Goal: Task Accomplishment & Management: Manage account settings

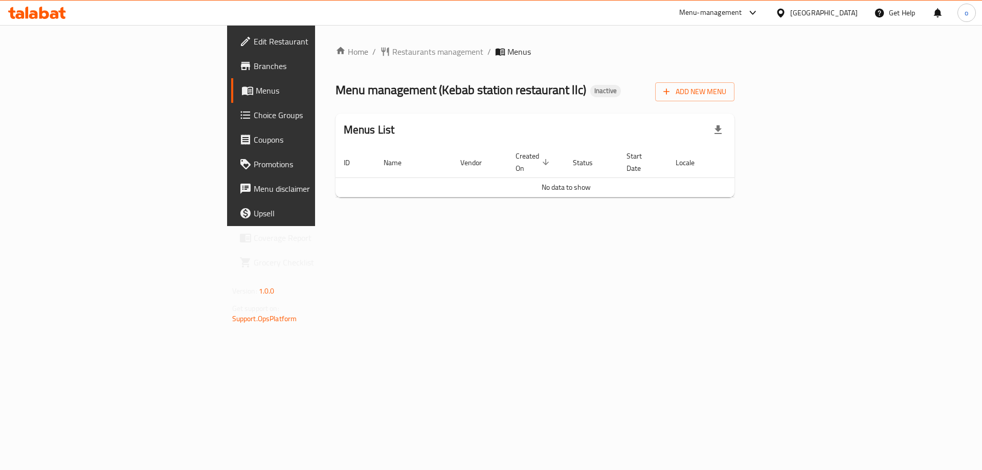
click at [734, 81] on div "Add New Menu" at bounding box center [694, 89] width 79 height 23
click at [734, 84] on button "Add New Menu" at bounding box center [694, 91] width 79 height 19
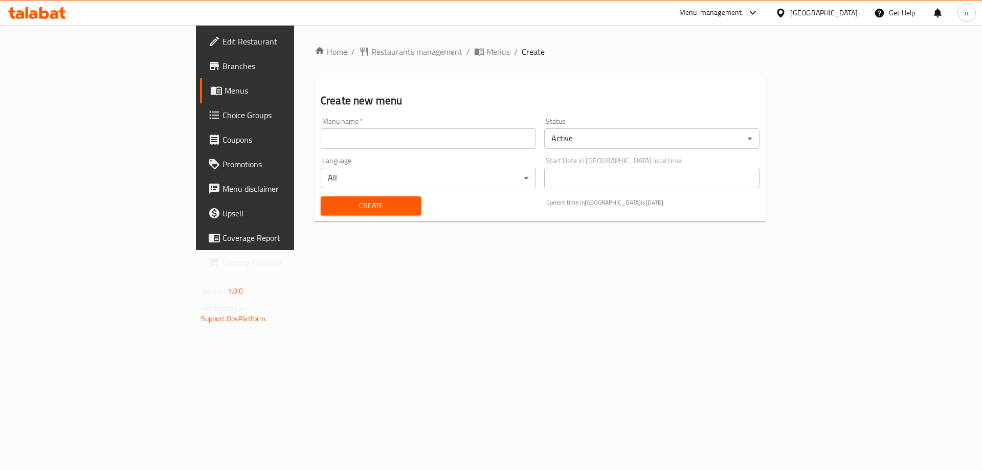
click at [321, 140] on input "text" at bounding box center [428, 138] width 215 height 20
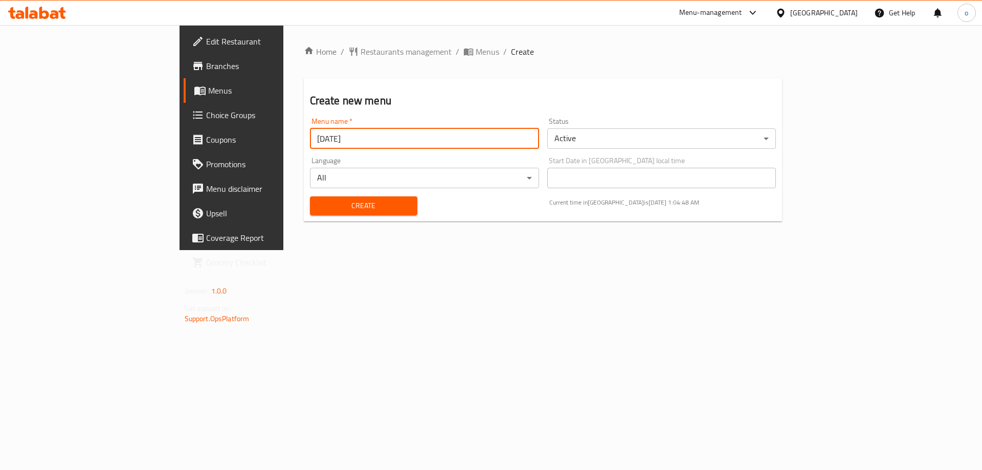
type input "[DATE]"
click at [310, 196] on button "Create" at bounding box center [363, 205] width 107 height 19
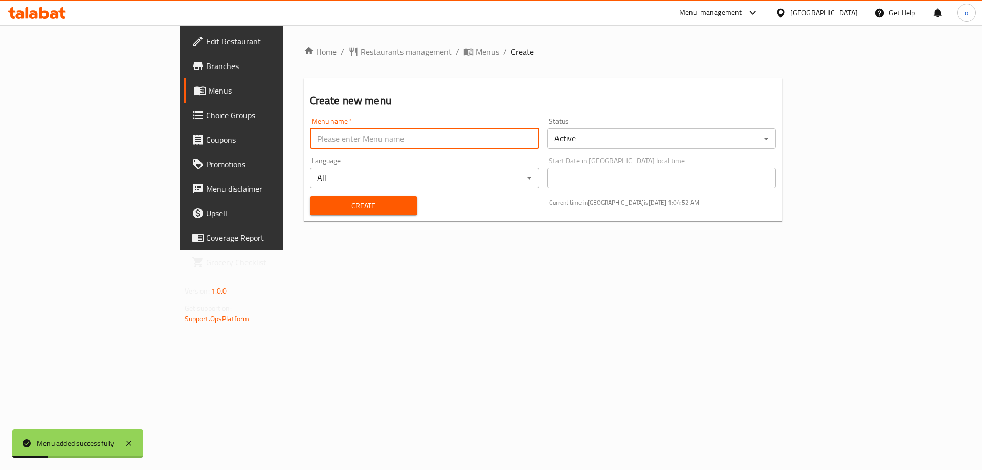
click at [208, 88] on span "Menus" at bounding box center [271, 90] width 127 height 12
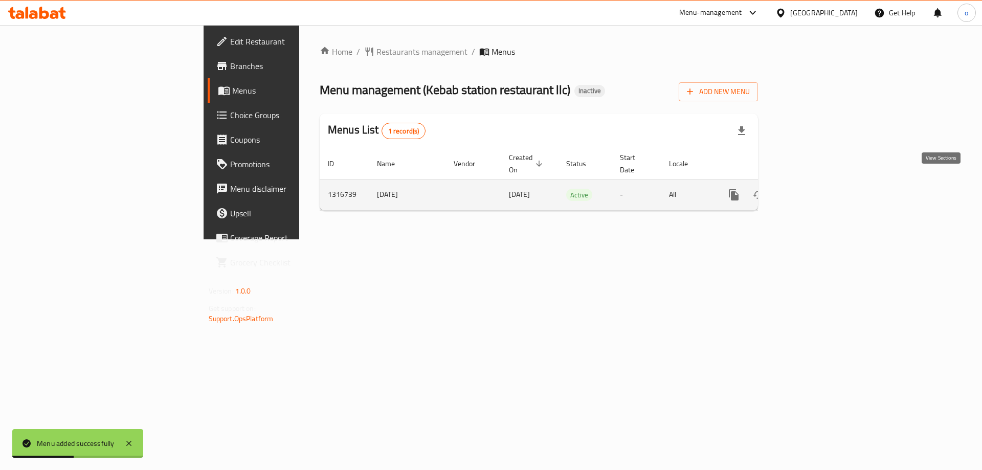
click at [812, 190] on icon "enhanced table" at bounding box center [807, 194] width 9 height 9
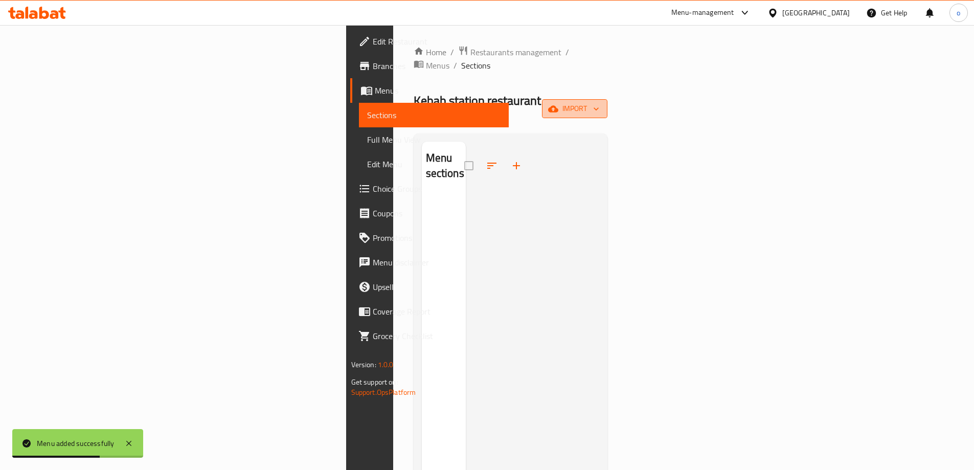
click at [558, 105] on icon "button" at bounding box center [553, 108] width 10 height 7
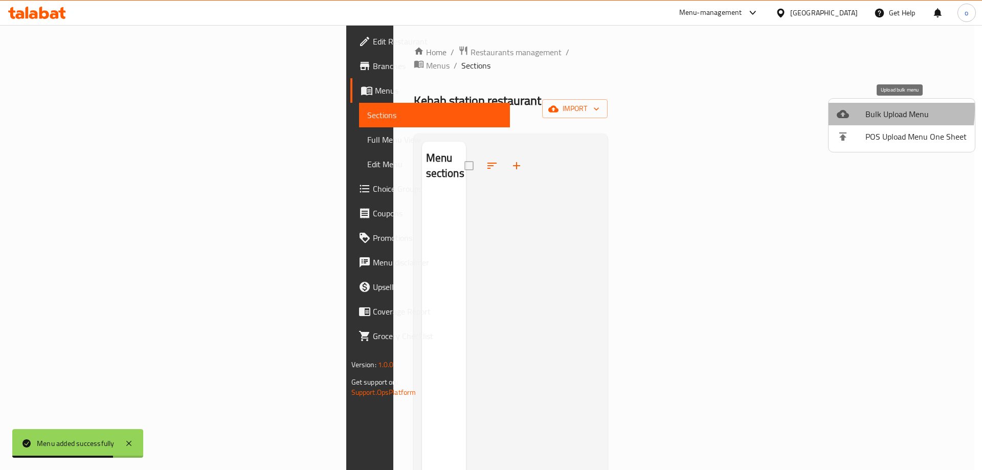
click at [845, 109] on icon at bounding box center [843, 114] width 12 height 12
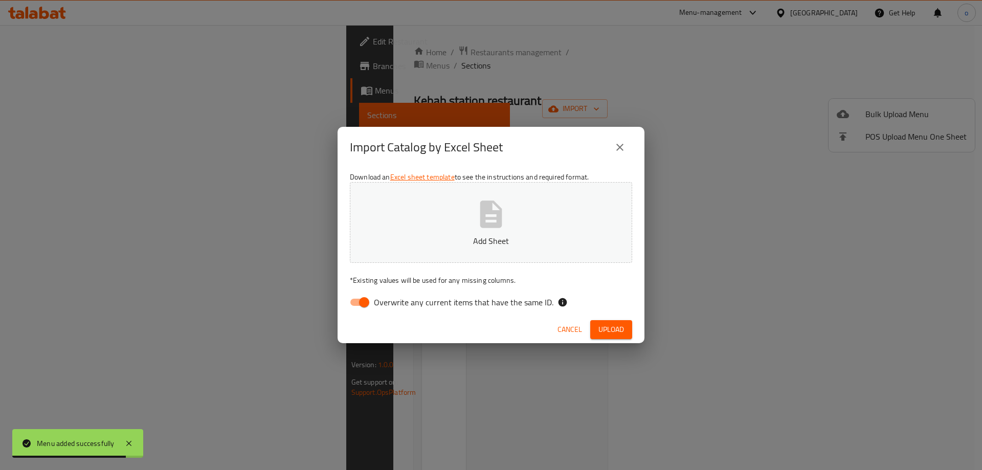
click at [366, 305] on input "Overwrite any current items that have the same ID." at bounding box center [364, 301] width 58 height 19
checkbox input "false"
click at [612, 325] on span "Upload" at bounding box center [611, 329] width 26 height 13
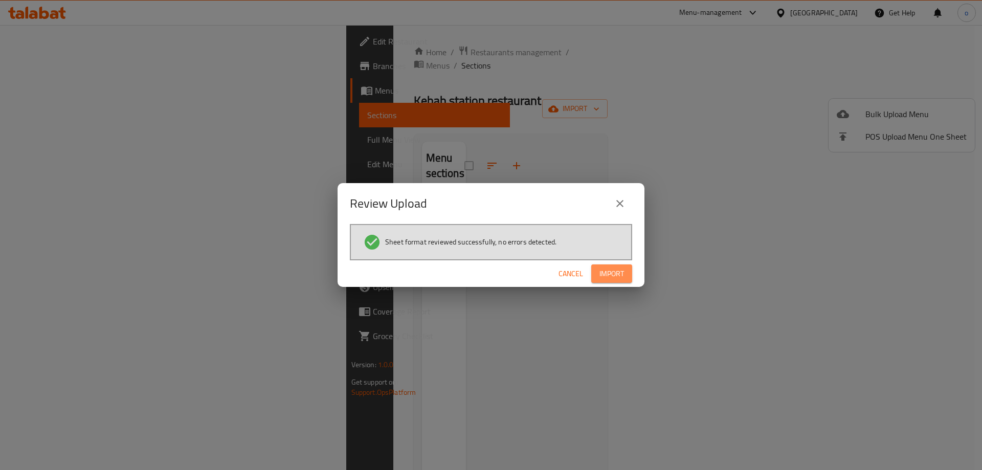
click at [618, 272] on span "Import" at bounding box center [611, 273] width 25 height 13
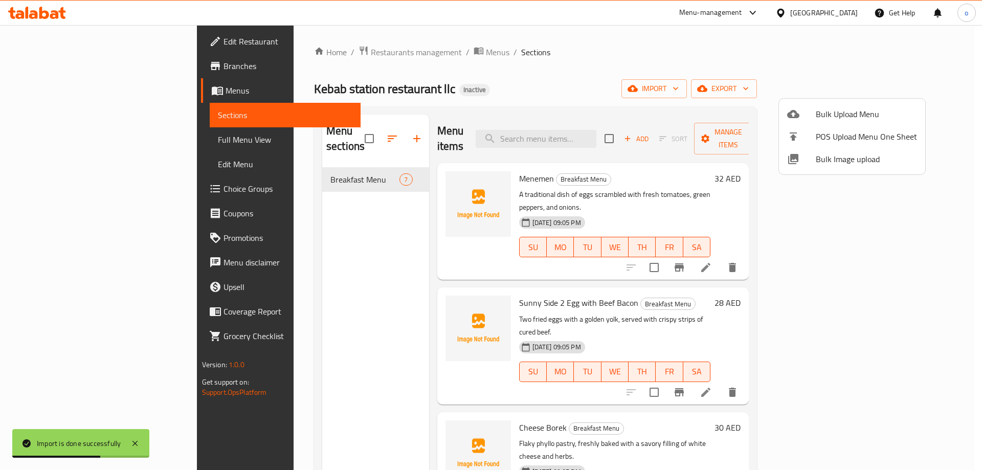
click at [716, 93] on div at bounding box center [491, 235] width 982 height 470
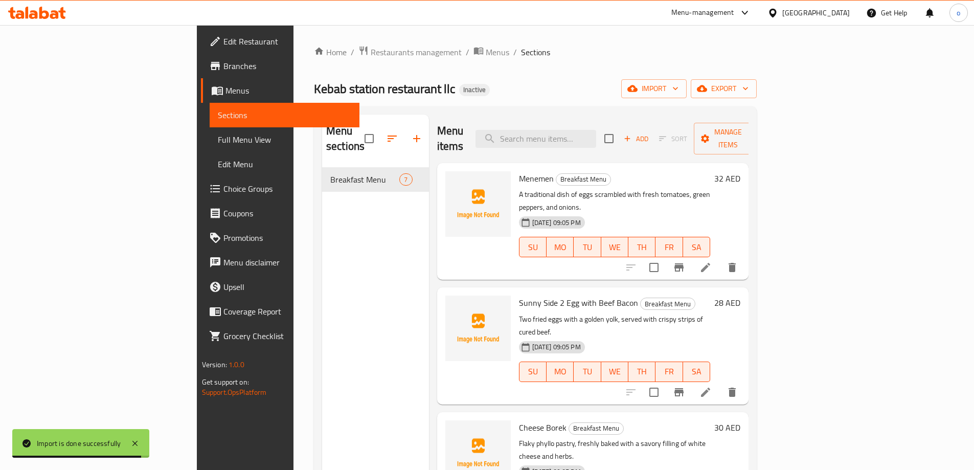
click at [218, 136] on span "Full Menu View" at bounding box center [284, 139] width 133 height 12
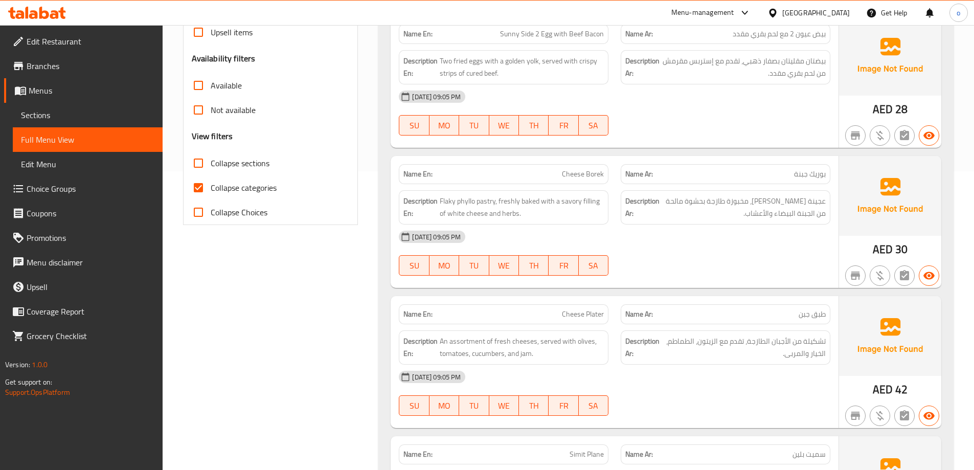
scroll to position [358, 0]
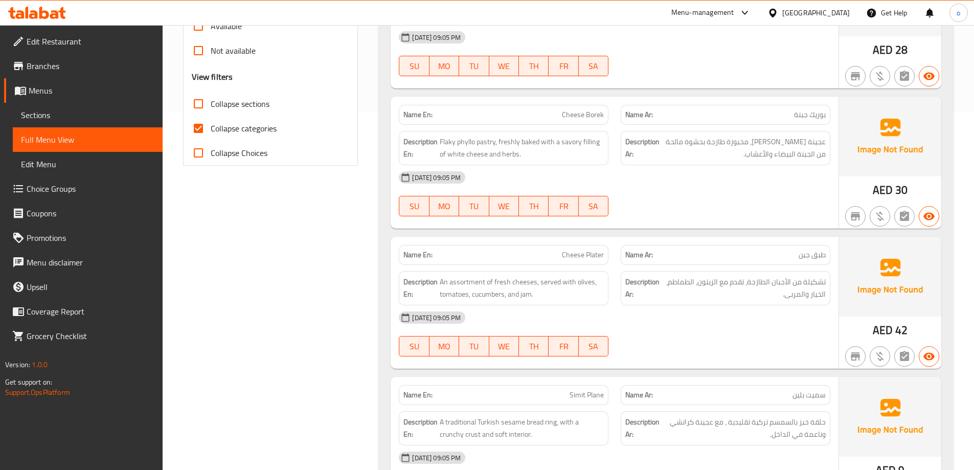
click at [257, 122] on span "Collapse categories" at bounding box center [244, 128] width 66 height 12
click at [211, 122] on input "Collapse categories" at bounding box center [198, 128] width 25 height 25
checkbox input "false"
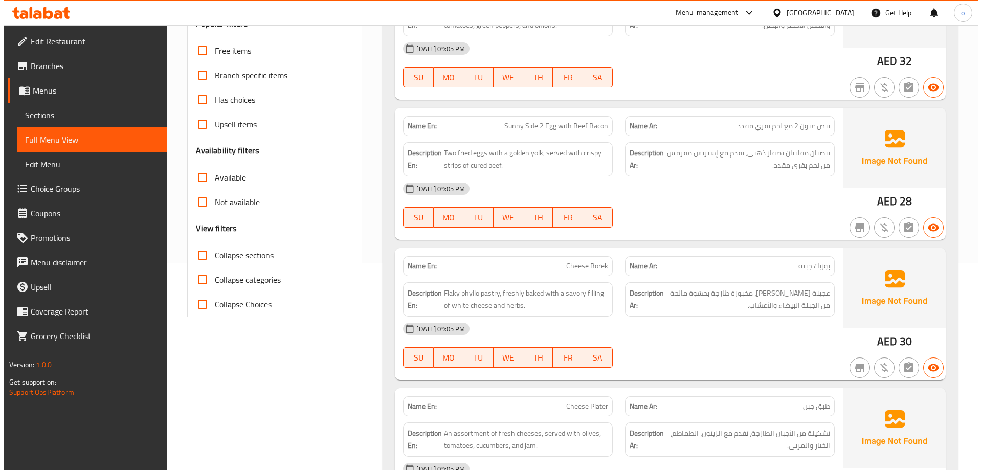
scroll to position [0, 0]
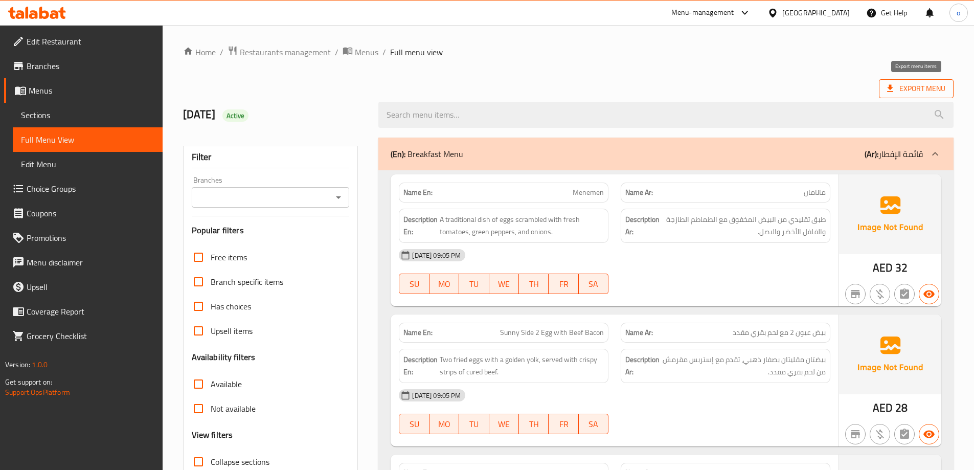
click at [901, 85] on span "Export Menu" at bounding box center [916, 88] width 58 height 13
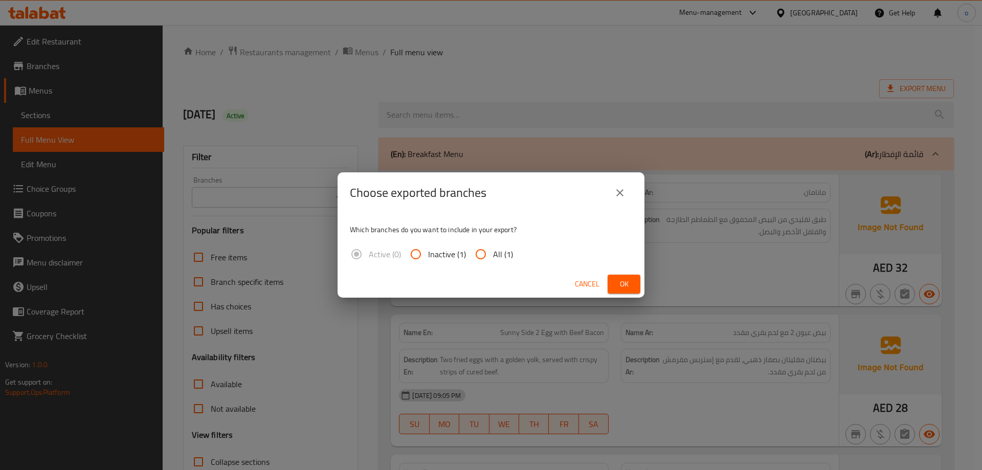
click at [502, 256] on span "All (1)" at bounding box center [503, 254] width 20 height 12
click at [493, 256] on input "All (1)" at bounding box center [480, 254] width 25 height 25
radio input "true"
click at [629, 287] on span "Ok" at bounding box center [624, 284] width 16 height 13
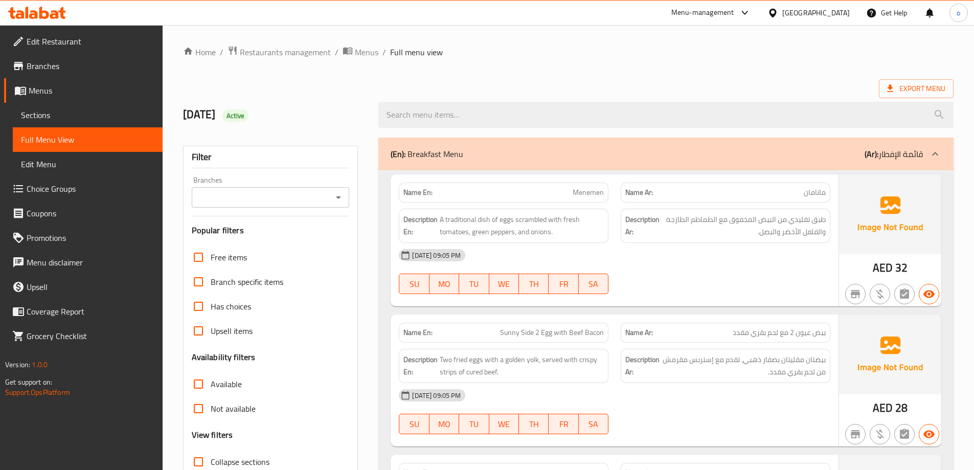
click at [832, 50] on ol "Home / Restaurants management / Menus / Full menu view" at bounding box center [568, 52] width 771 height 13
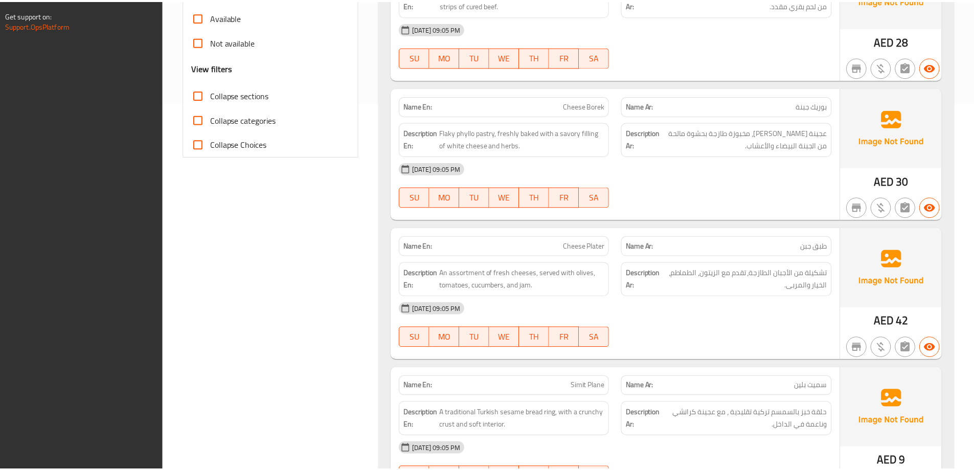
scroll to position [718, 0]
